Goal: Complete application form

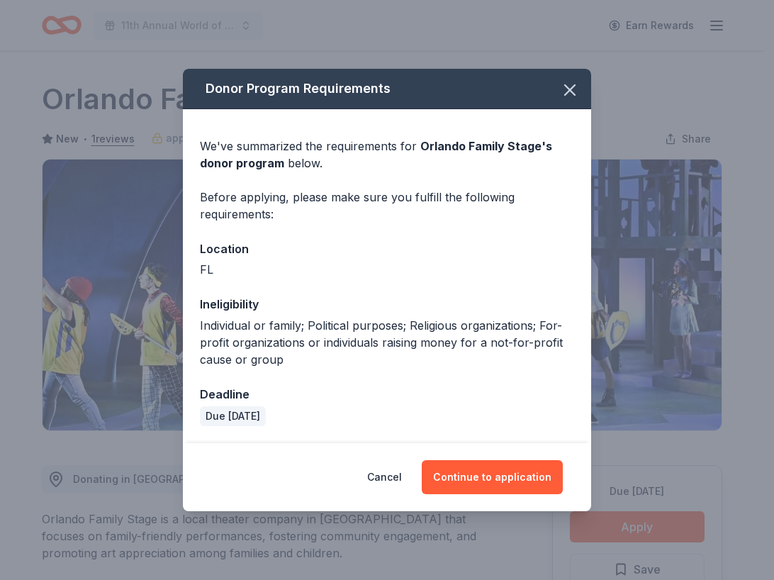
scroll to position [272, 0]
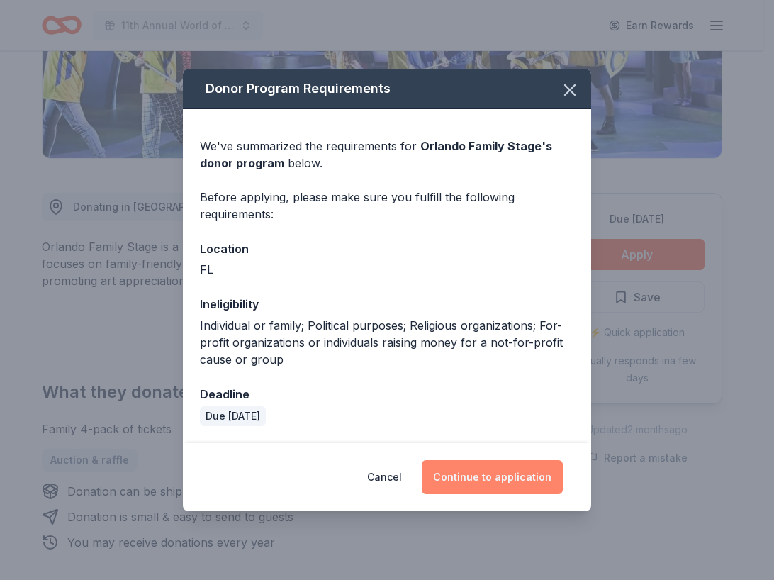
click at [497, 467] on button "Continue to application" at bounding box center [492, 477] width 141 height 34
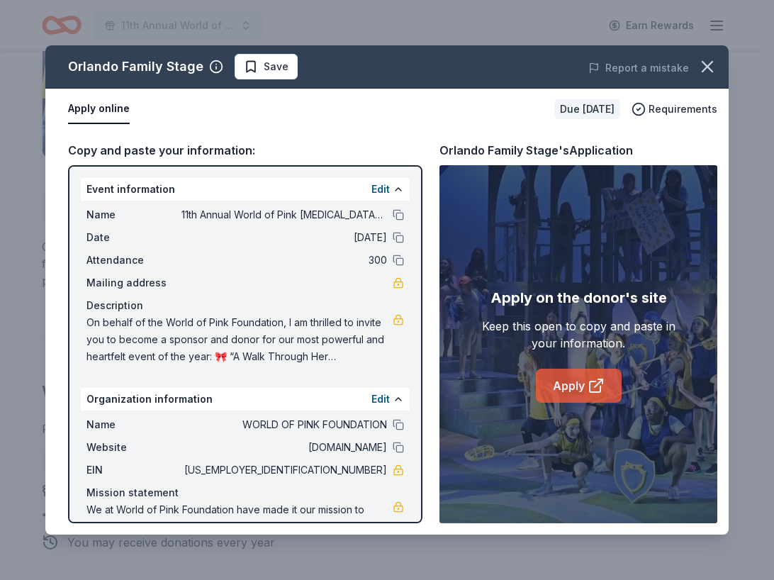
click at [557, 378] on link "Apply" at bounding box center [579, 385] width 86 height 34
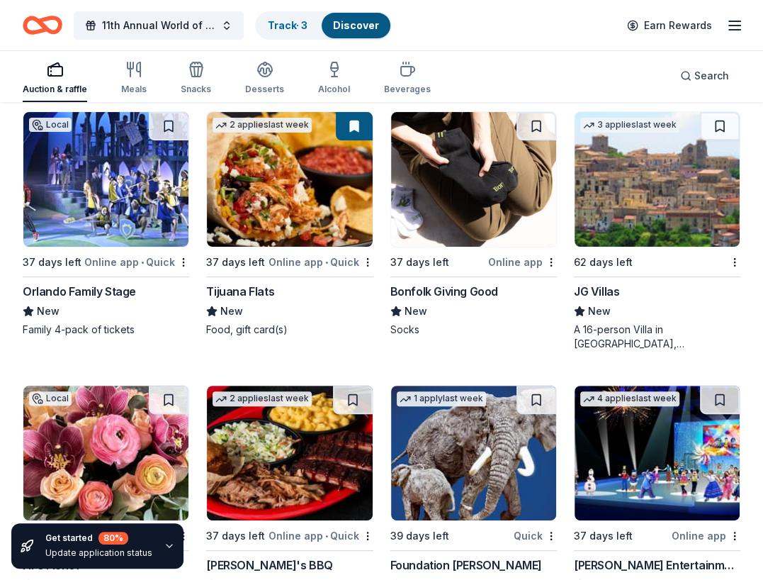
scroll to position [3951, 0]
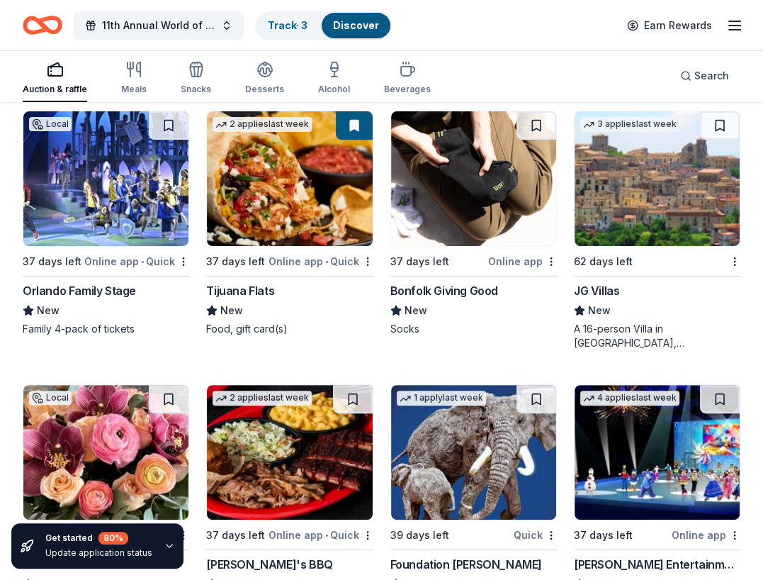
click at [479, 191] on img at bounding box center [473, 178] width 165 height 135
click at [638, 191] on img at bounding box center [657, 178] width 165 height 135
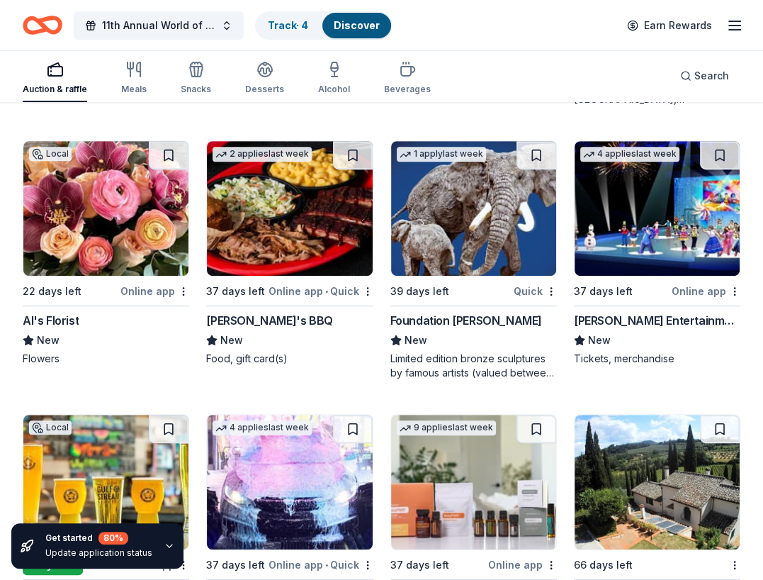
scroll to position [4194, 0]
click at [116, 233] on img at bounding box center [105, 208] width 165 height 135
click at [460, 196] on img at bounding box center [473, 208] width 165 height 135
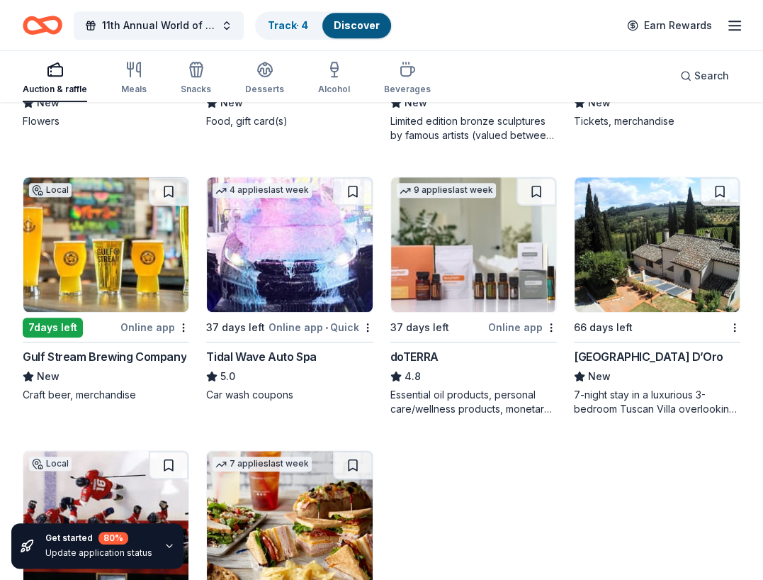
scroll to position [4440, 0]
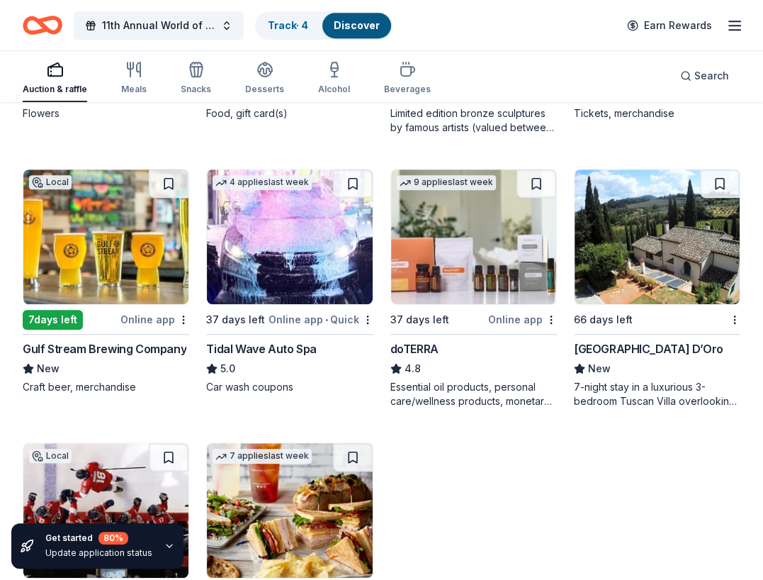
click at [117, 239] on img at bounding box center [105, 236] width 165 height 135
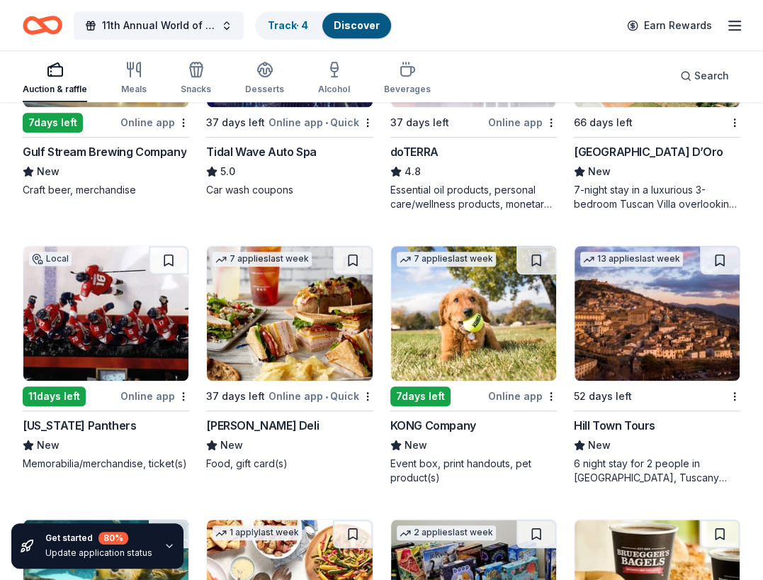
click at [108, 331] on img at bounding box center [105, 313] width 165 height 135
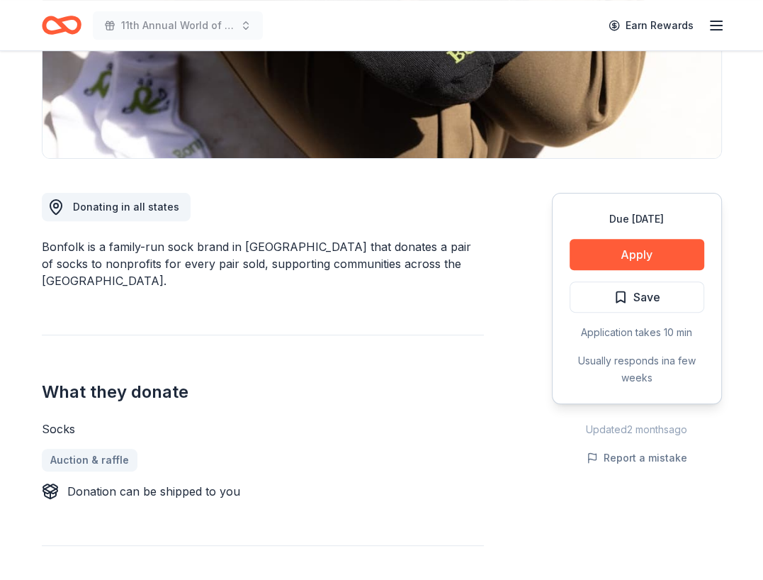
scroll to position [271, 0]
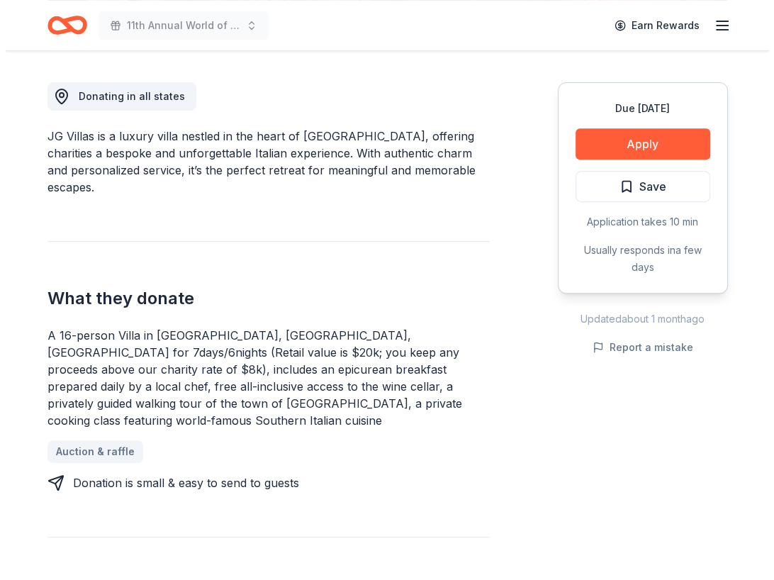
scroll to position [393, 0]
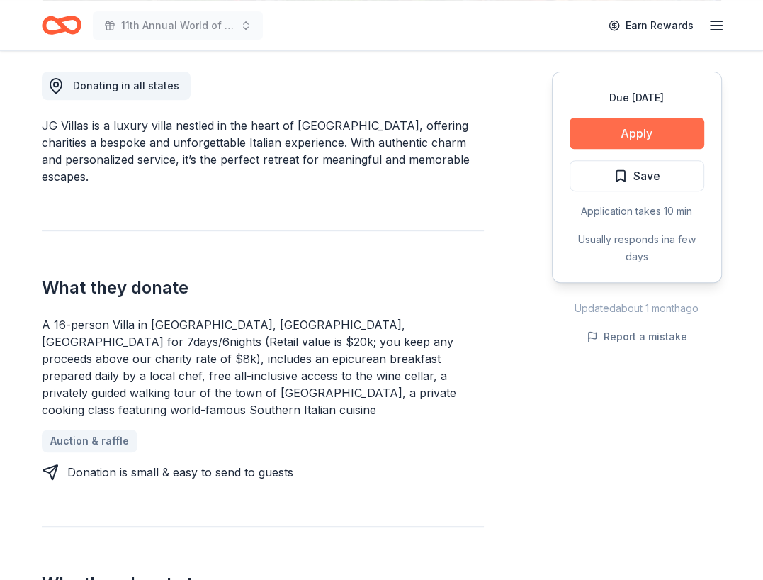
click at [628, 129] on button "Apply" at bounding box center [637, 133] width 135 height 31
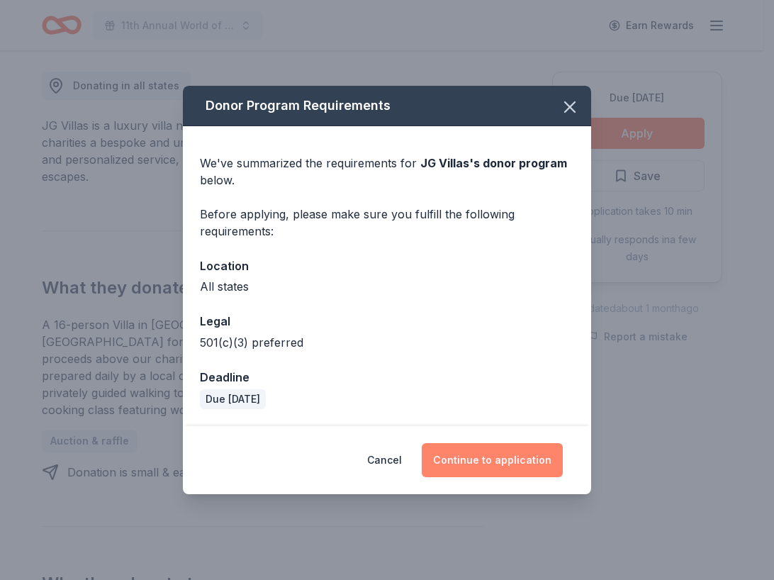
click at [524, 449] on button "Continue to application" at bounding box center [492, 460] width 141 height 34
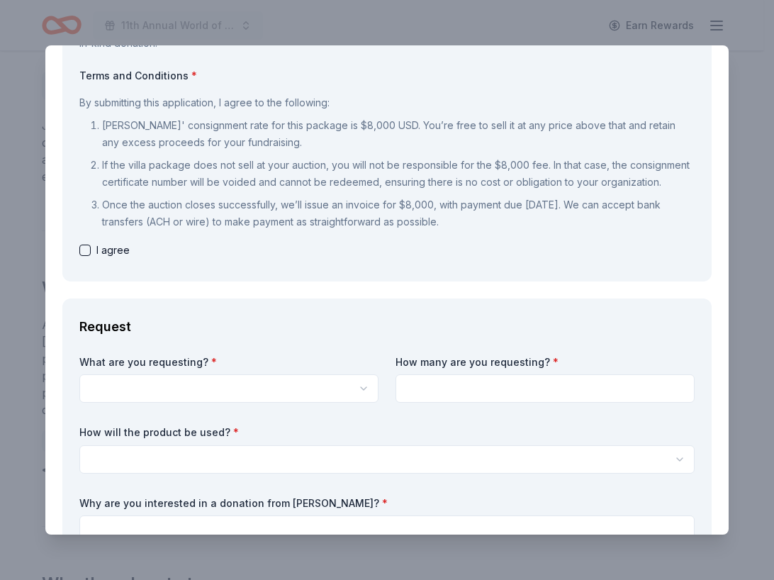
scroll to position [143, 0]
click at [86, 254] on button "button" at bounding box center [84, 248] width 11 height 11
checkbox input "true"
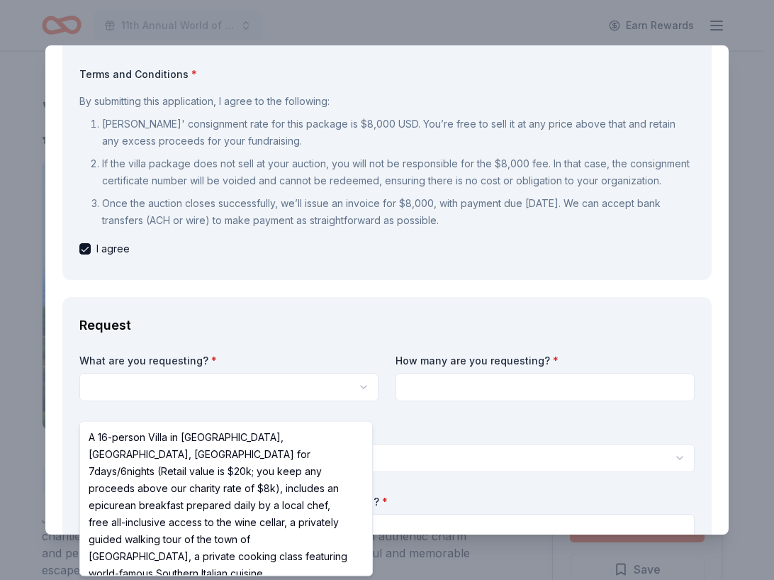
scroll to position [0, 0]
click at [142, 400] on html "11th Annual World of Pink Breast Cancer Survivors Fashion Show 2025 Earn Reward…" at bounding box center [387, 290] width 774 height 580
select select "A 16-person Villa in Altomonte, Calabria, Italy for 7days/6nights (Retail value…"
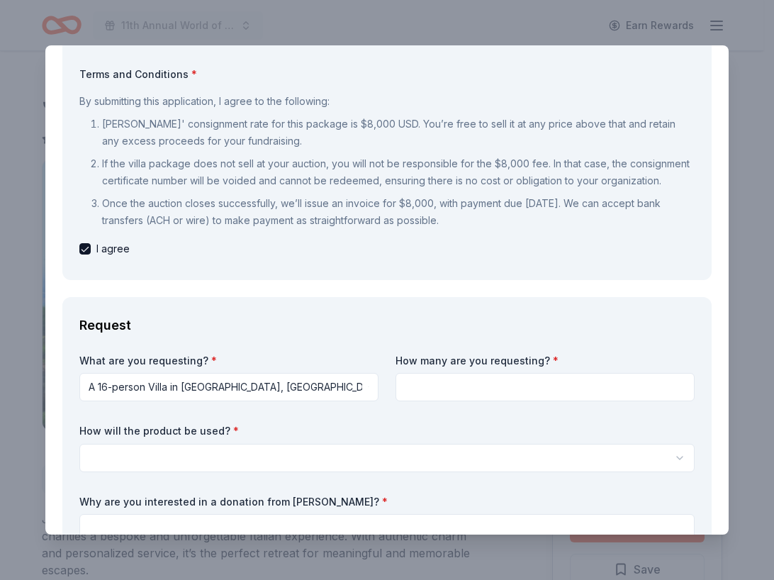
click at [423, 401] on input at bounding box center [544, 387] width 299 height 28
type input "1"
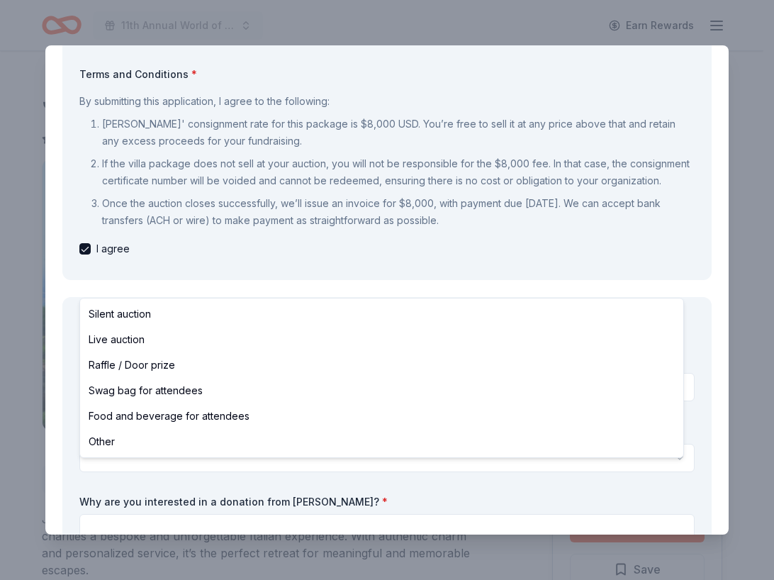
click at [271, 469] on html "11th Annual World of Pink Breast Cancer Survivors Fashion Show 2025 Earn Reward…" at bounding box center [387, 290] width 774 height 580
select select "liveAuction"
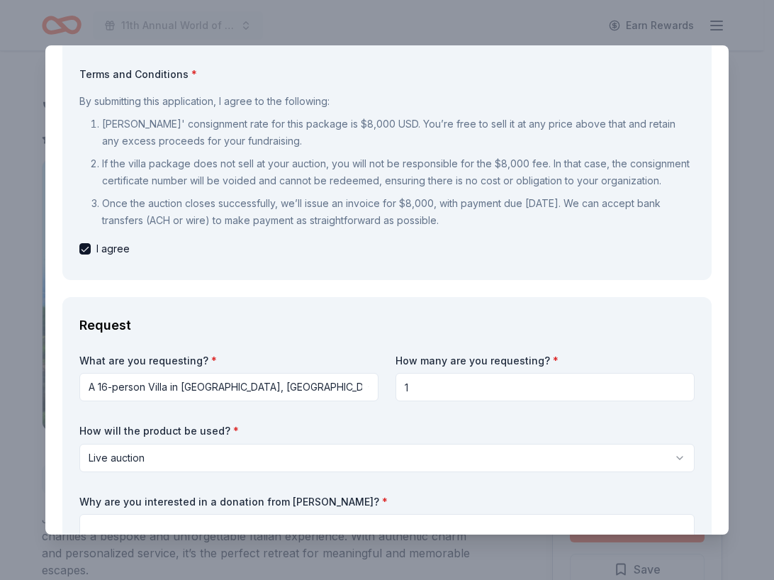
click at [266, 422] on div "What are you requesting? * A 16-person Villa in Altomonte, Calabria, Italy for …" at bounding box center [386, 515] width 615 height 322
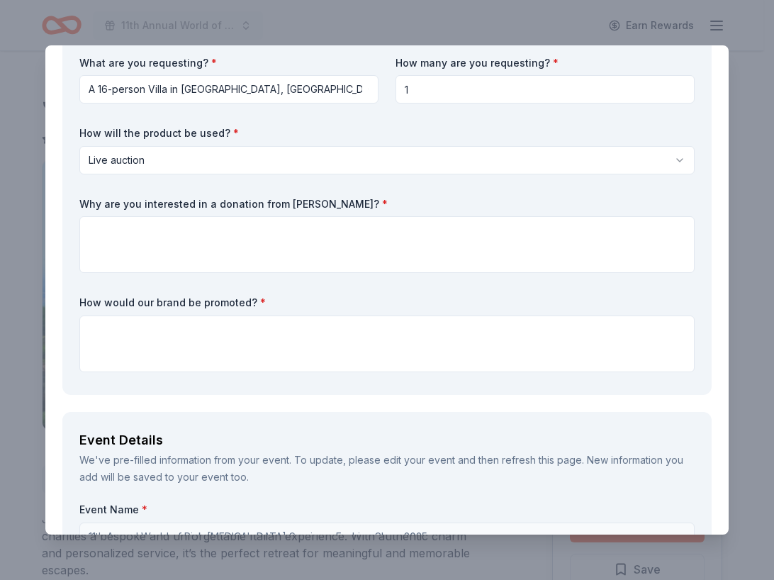
scroll to position [441, 0]
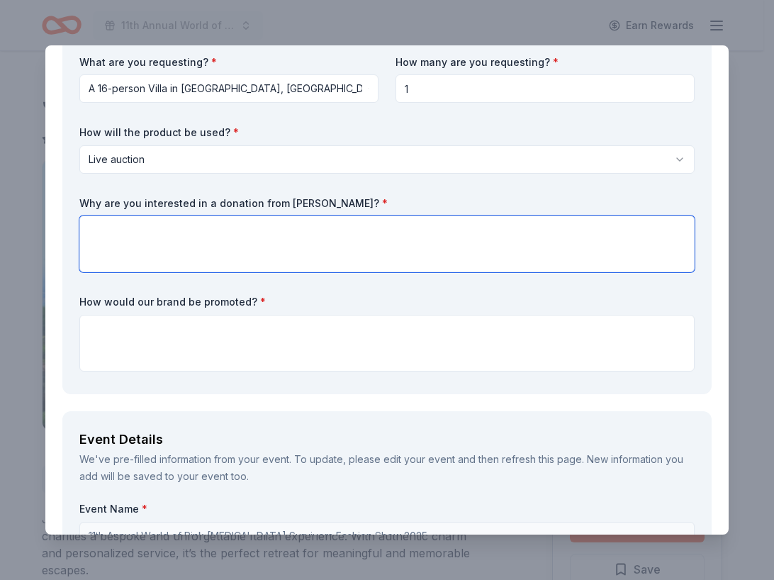
click at [106, 247] on textarea at bounding box center [386, 243] width 615 height 57
click at [239, 244] on textarea at bounding box center [386, 243] width 615 height 57
paste textarea "This annual event honors breast cancer survivors by pairing them with the healt…"
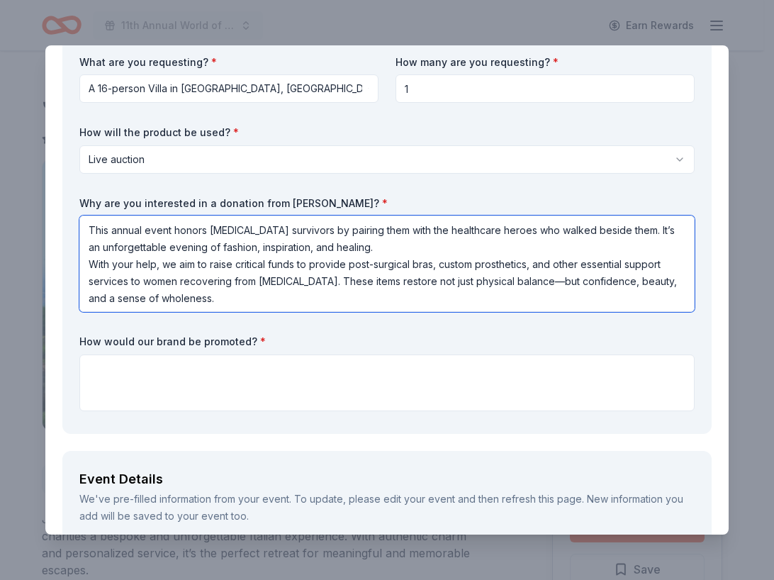
drag, startPoint x: 385, startPoint y: 261, endPoint x: 646, endPoint y: 252, distance: 260.9
click at [646, 252] on textarea "This annual event honors breast cancer survivors by pairing them with the healt…" at bounding box center [386, 263] width 615 height 96
type textarea "This annual event honors breast cancer survivors by pairing them with the healt…"
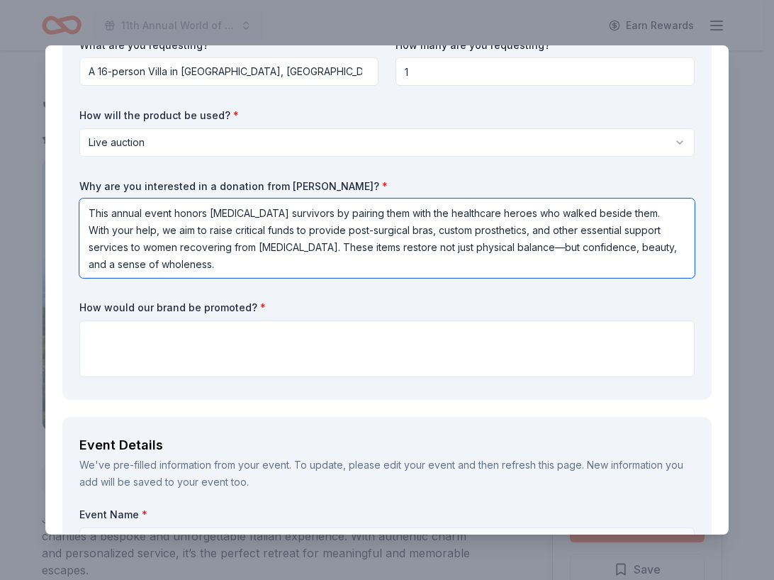
scroll to position [456, 0]
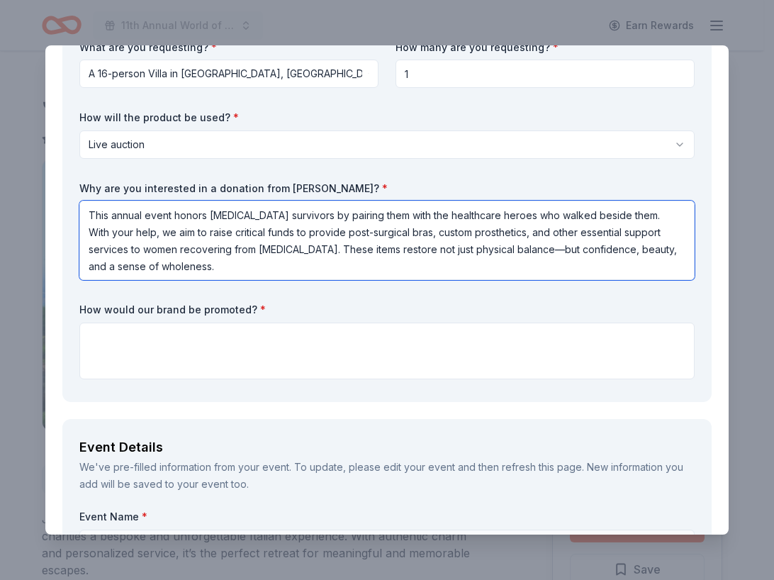
drag, startPoint x: 225, startPoint y: 285, endPoint x: 57, endPoint y: 213, distance: 183.5
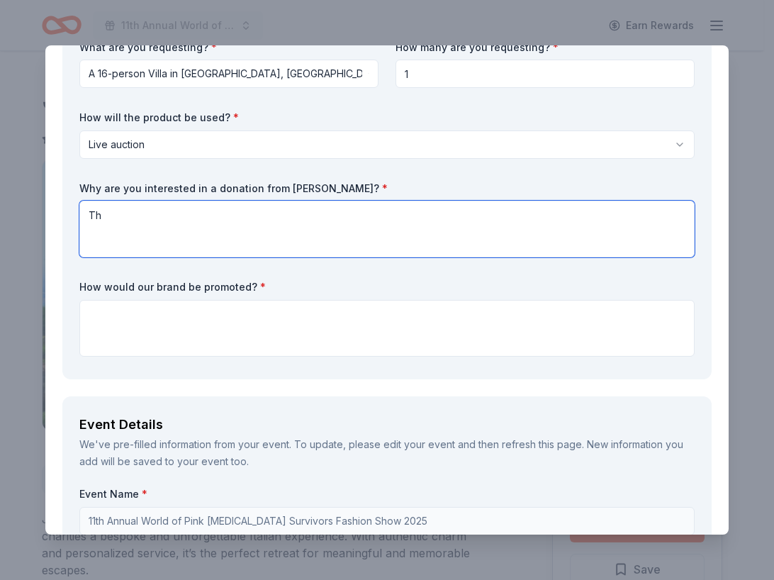
type textarea "T"
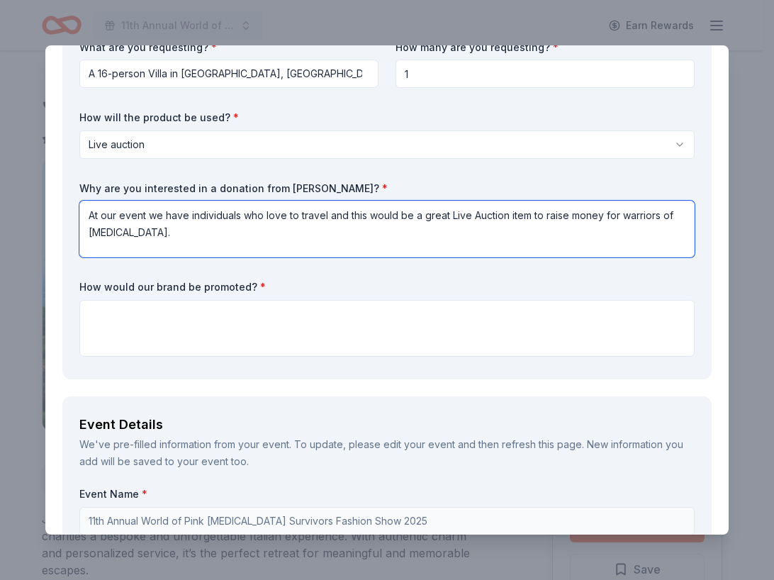
type textarea "At our event we have individuals who love to travel and this would be a great L…"
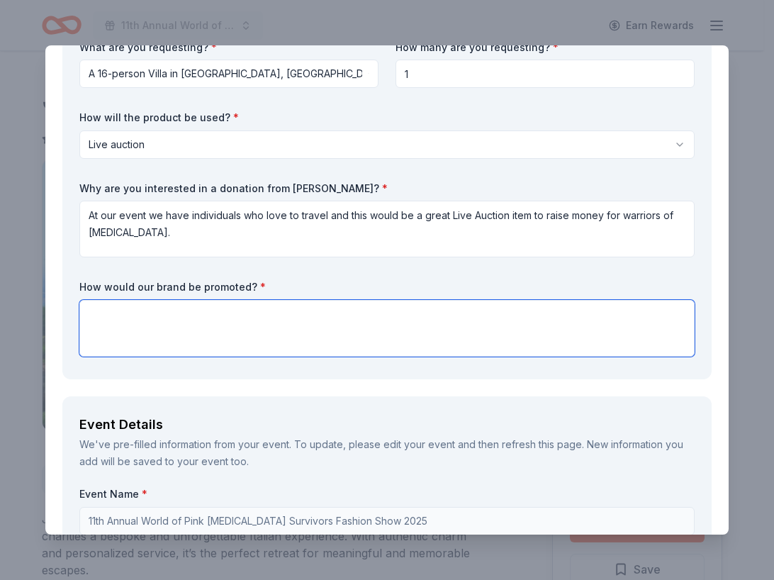
click at [116, 342] on textarea at bounding box center [386, 328] width 615 height 57
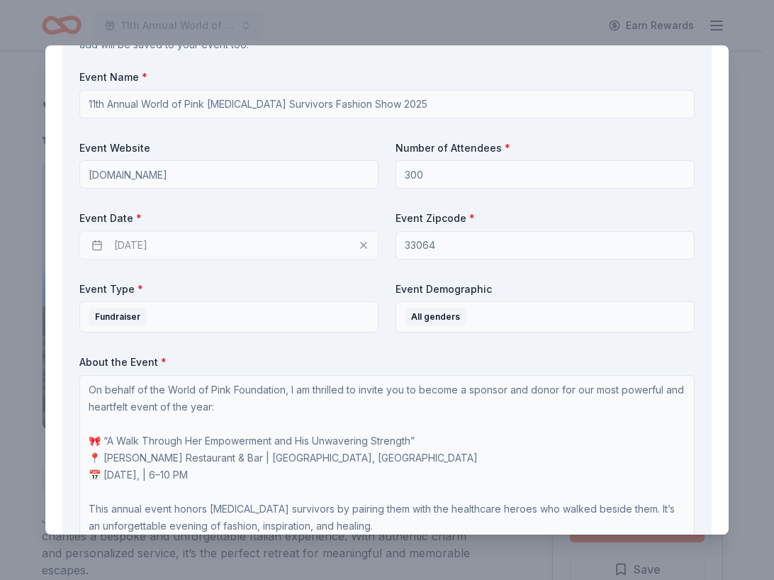
scroll to position [873, 0]
type textarea "We can add you to our advertising."
click at [198, 259] on div "10/20/2025" at bounding box center [228, 245] width 299 height 28
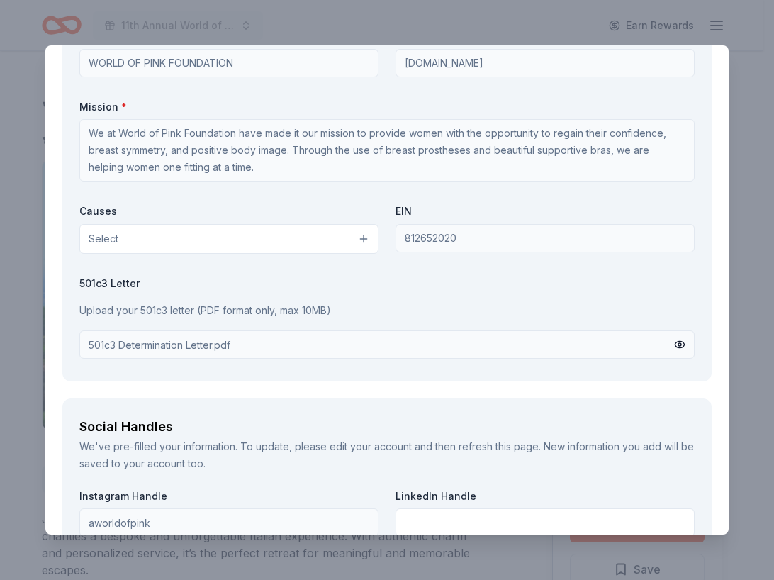
scroll to position [1884, 0]
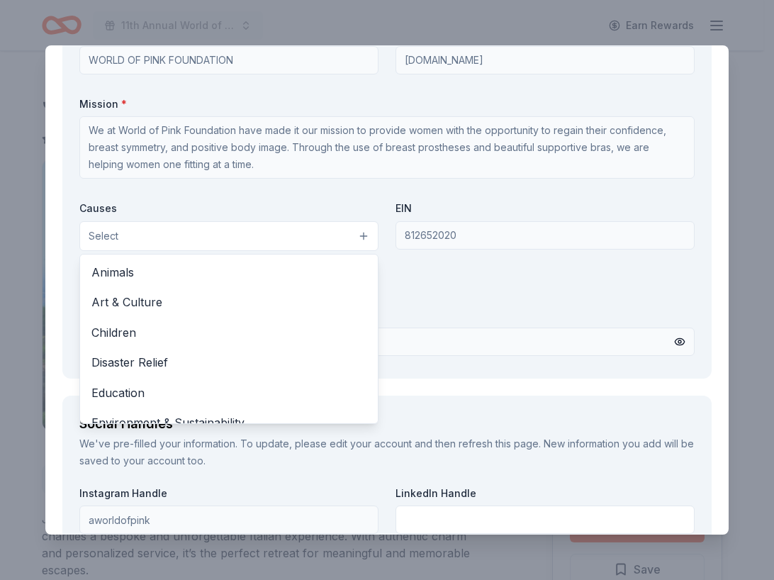
click at [345, 251] on button "Select" at bounding box center [228, 236] width 299 height 30
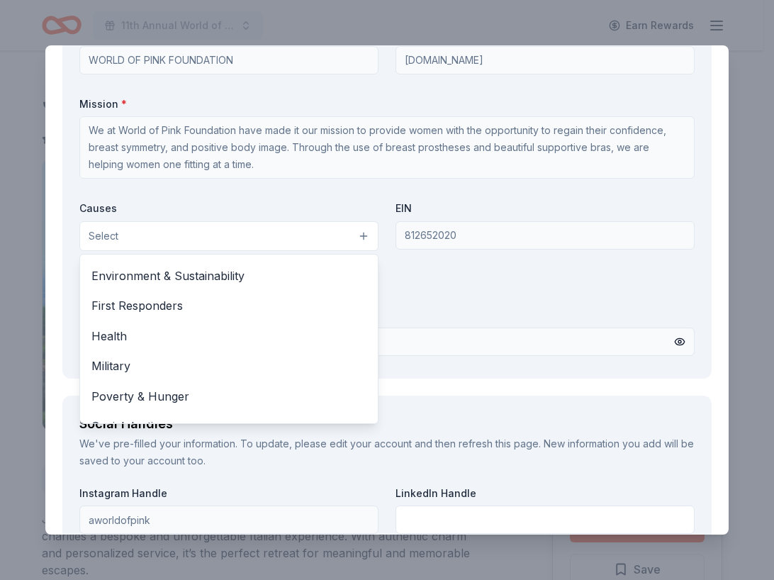
scroll to position [147, 0]
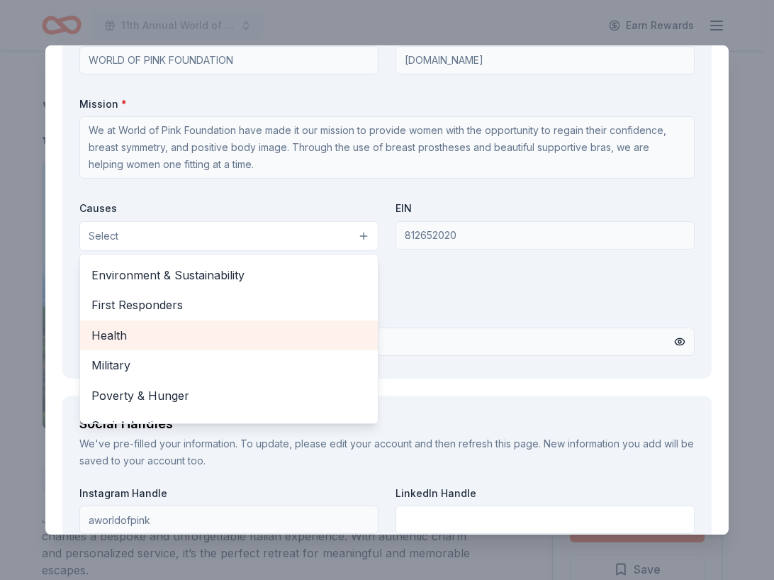
click at [256, 344] on span "Health" at bounding box center [228, 335] width 275 height 18
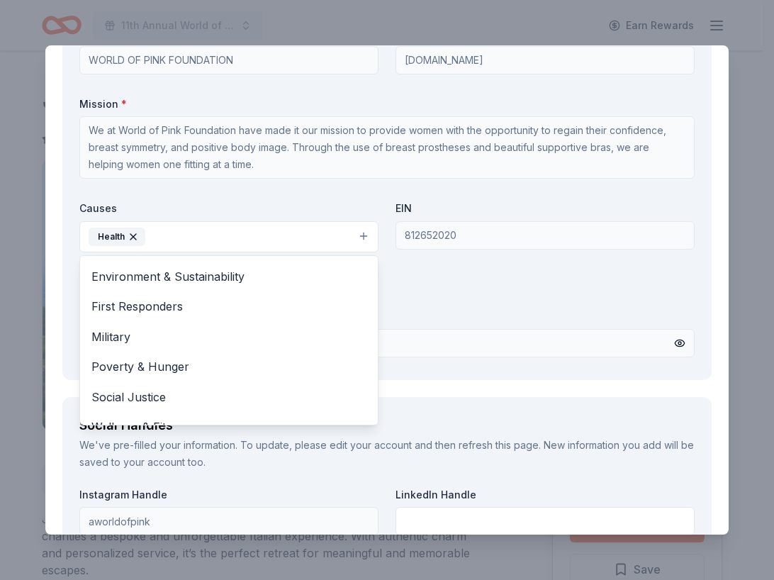
click at [438, 316] on div "Organization Name * WORLD OF PINK FOUNDATION Organization Website worldofpinkfo…" at bounding box center [386, 194] width 615 height 336
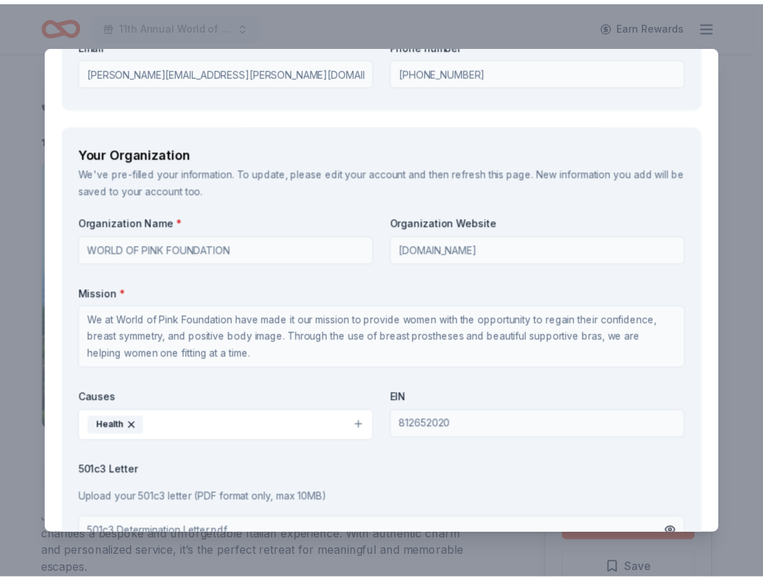
scroll to position [2240, 0]
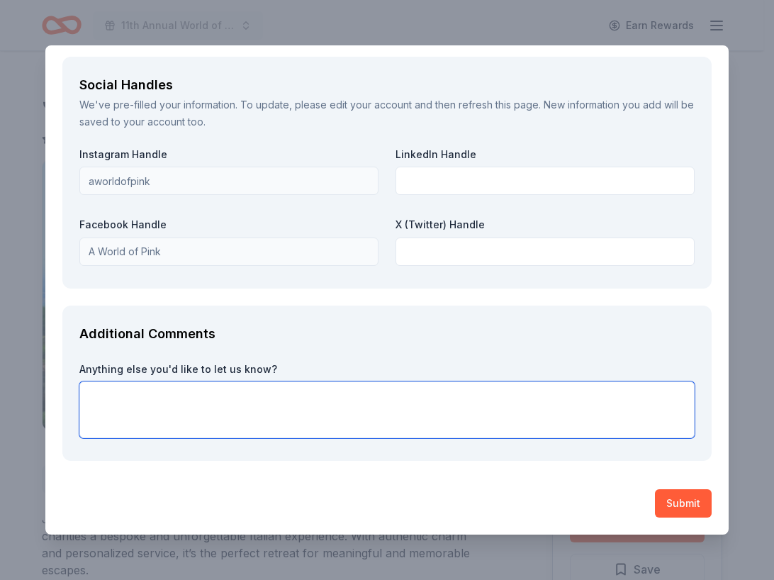
click at [227, 410] on textarea at bounding box center [386, 409] width 615 height 57
click at [159, 400] on textarea "Thank you for consideration" at bounding box center [386, 409] width 615 height 57
click at [257, 397] on textarea "Thank you for your consideration" at bounding box center [386, 409] width 615 height 57
type textarea "Thank you for your consideration!"
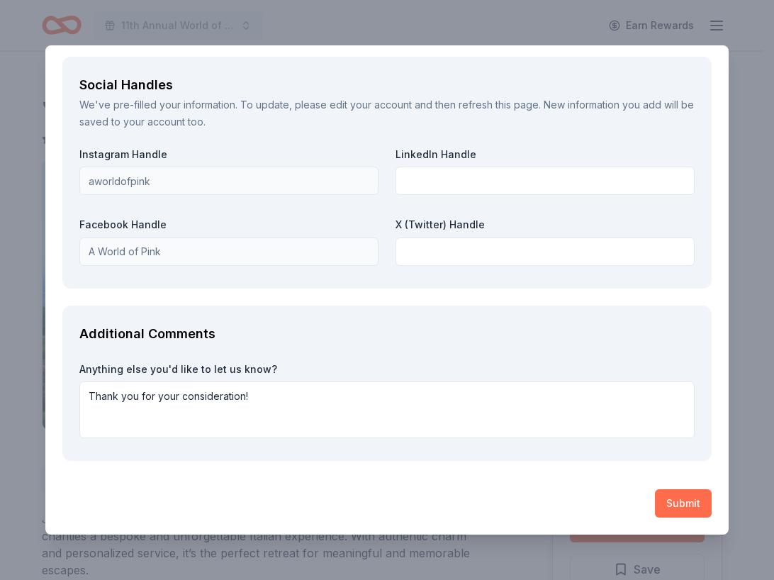
click at [664, 502] on button "Submit" at bounding box center [683, 503] width 57 height 28
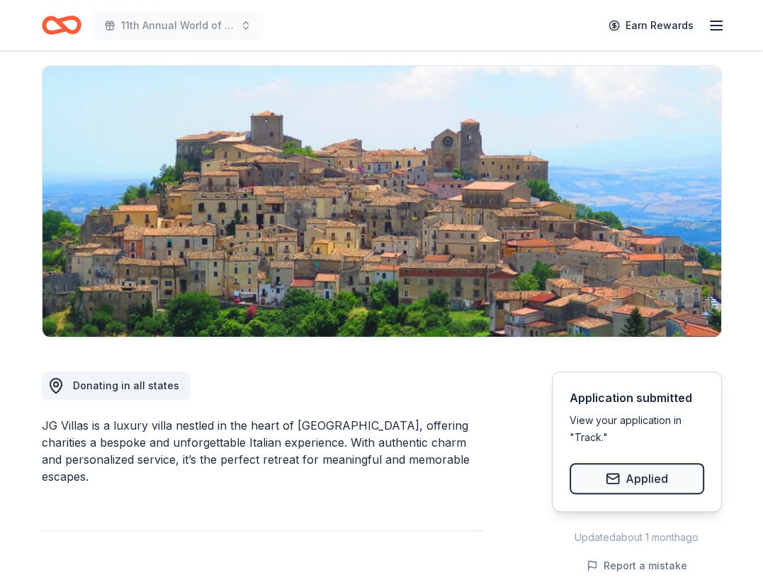
scroll to position [0, 0]
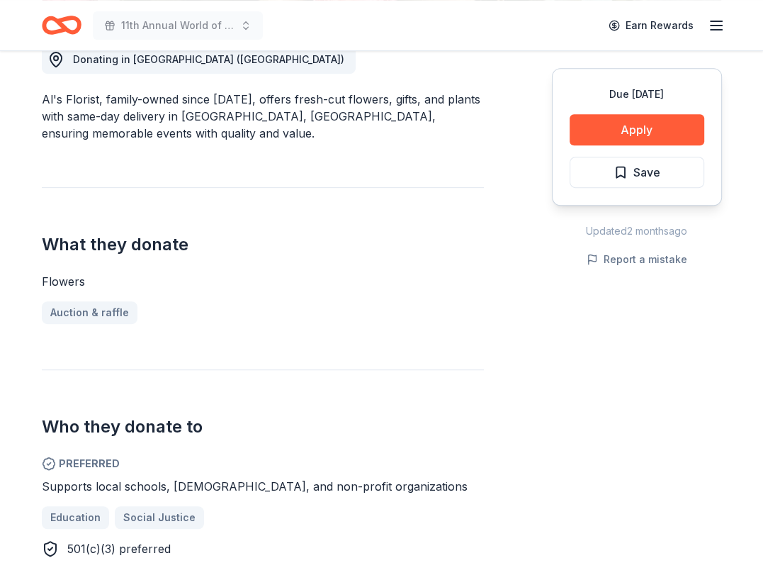
scroll to position [425, 0]
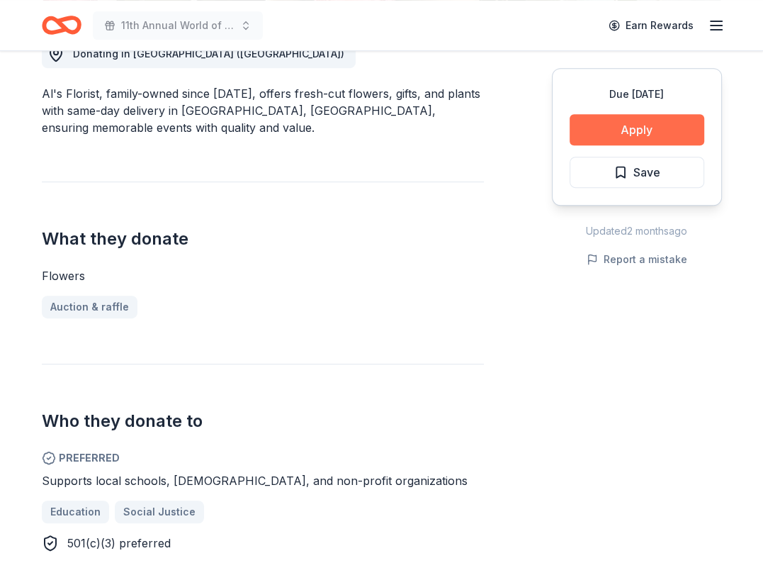
click at [595, 125] on button "Apply" at bounding box center [637, 129] width 135 height 31
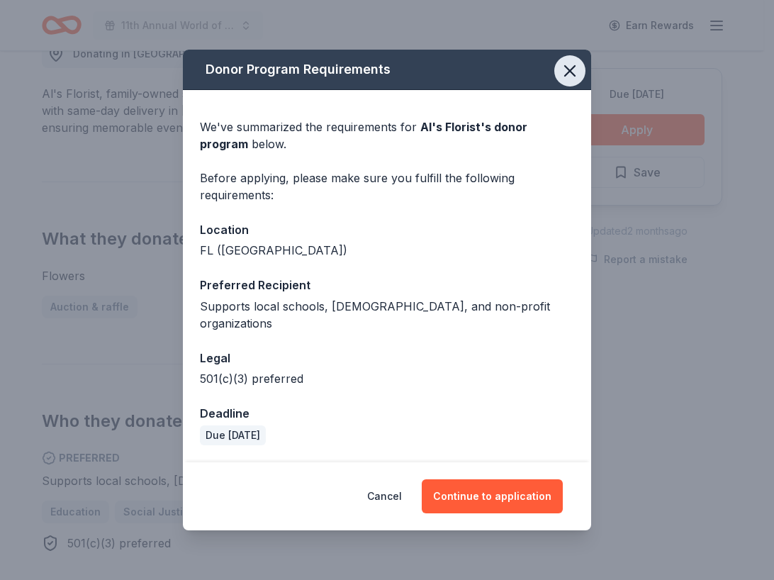
click at [564, 77] on icon "button" at bounding box center [570, 71] width 20 height 20
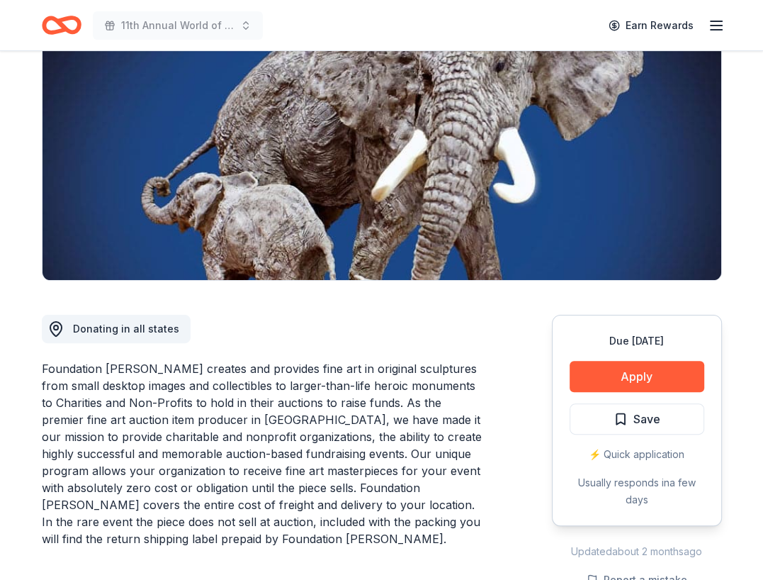
scroll to position [145, 0]
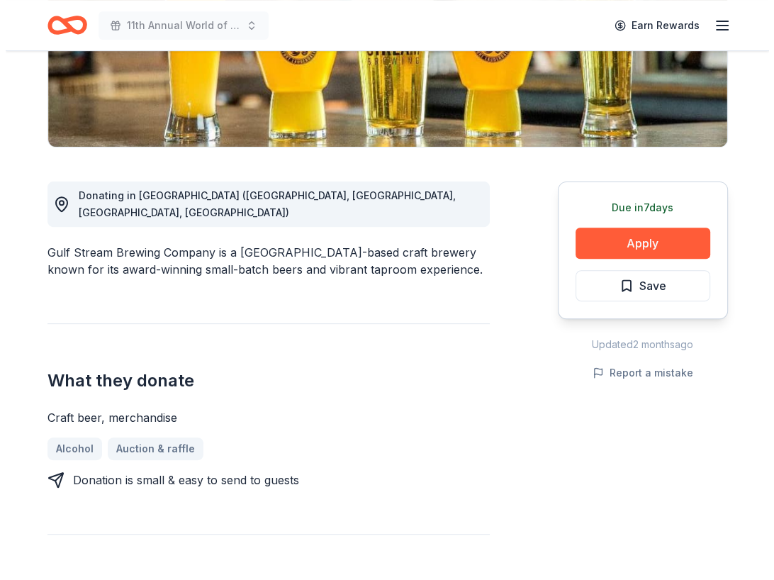
scroll to position [285, 0]
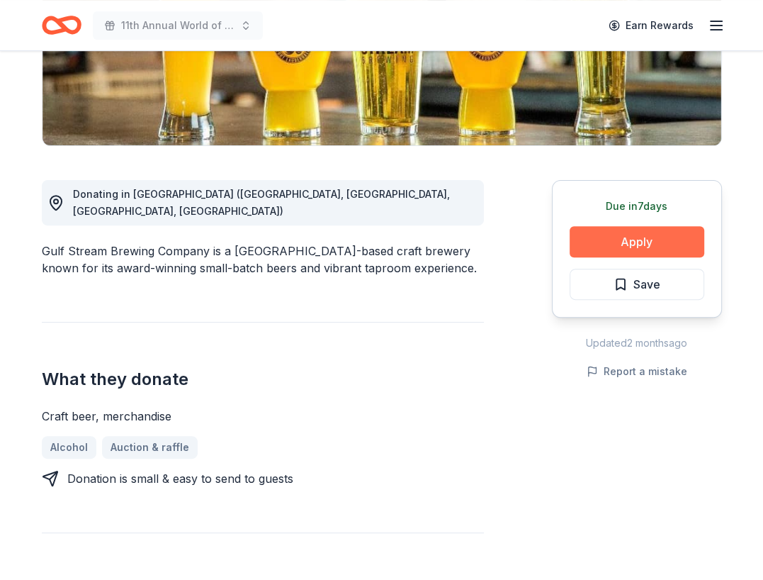
click at [610, 241] on button "Apply" at bounding box center [637, 241] width 135 height 31
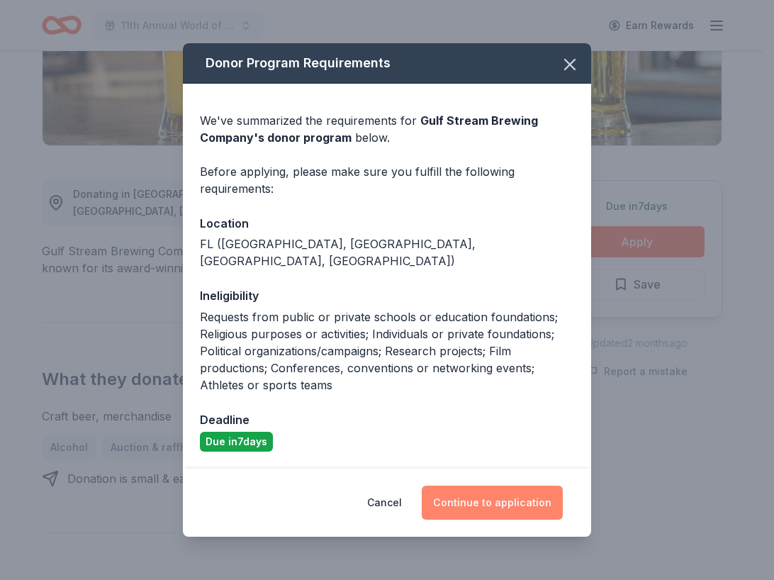
click at [499, 495] on button "Continue to application" at bounding box center [492, 502] width 141 height 34
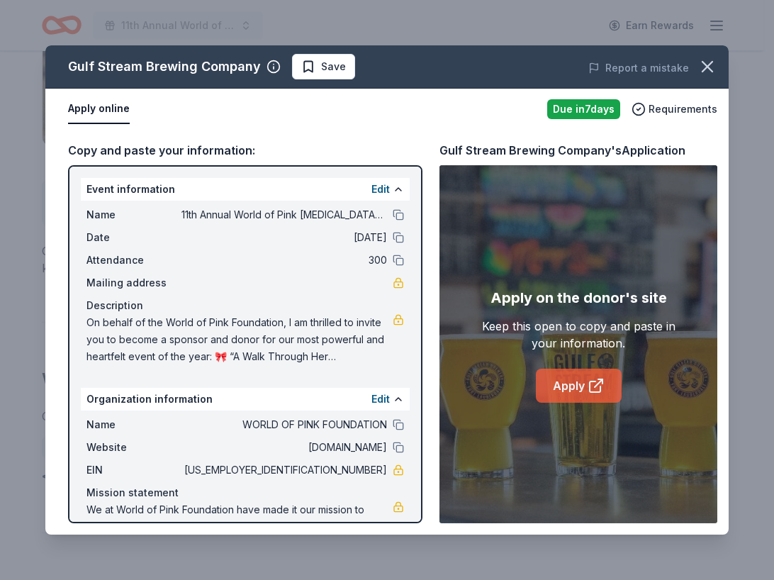
click at [570, 383] on link "Apply" at bounding box center [579, 385] width 86 height 34
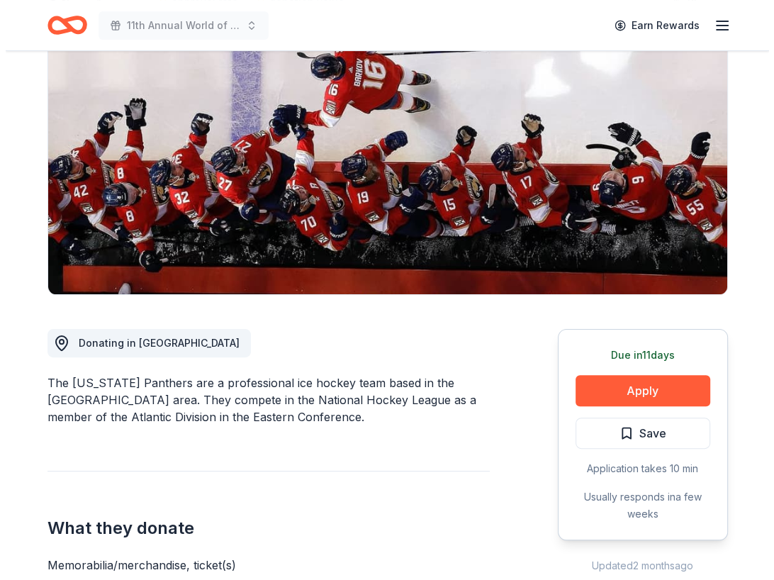
scroll to position [137, 0]
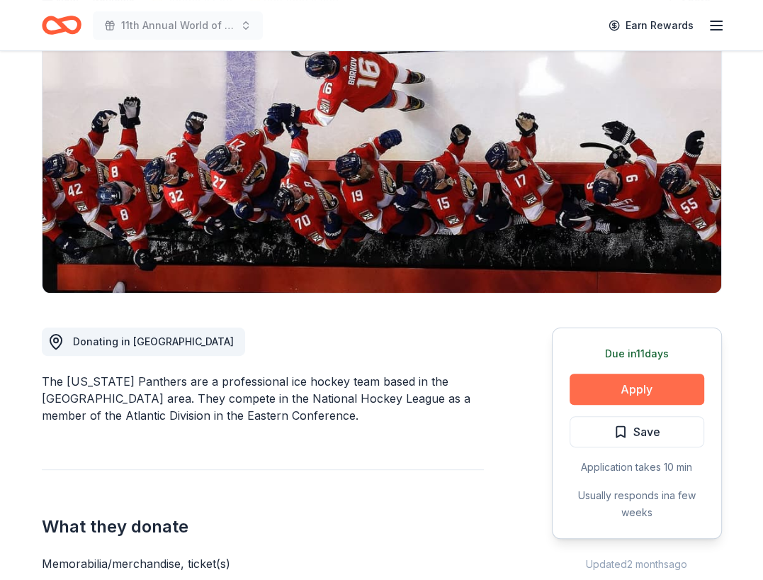
click at [615, 382] on button "Apply" at bounding box center [637, 388] width 135 height 31
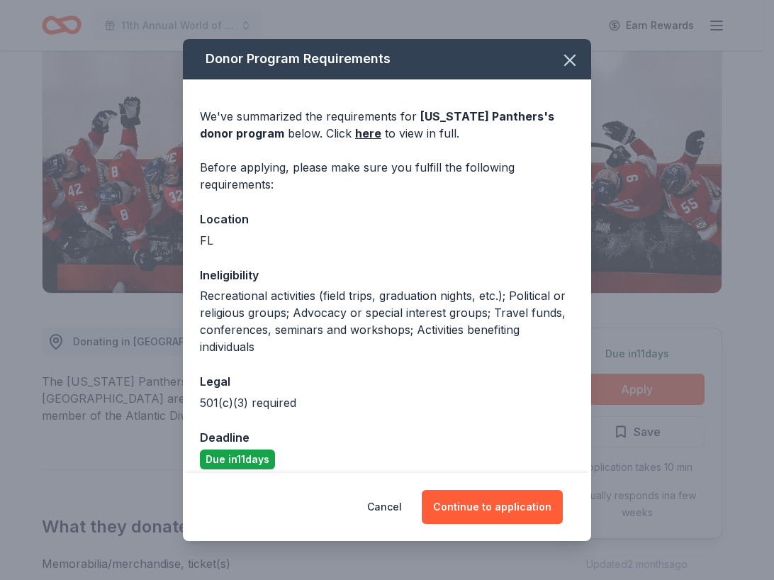
scroll to position [13, 0]
